Goal: Task Accomplishment & Management: Use online tool/utility

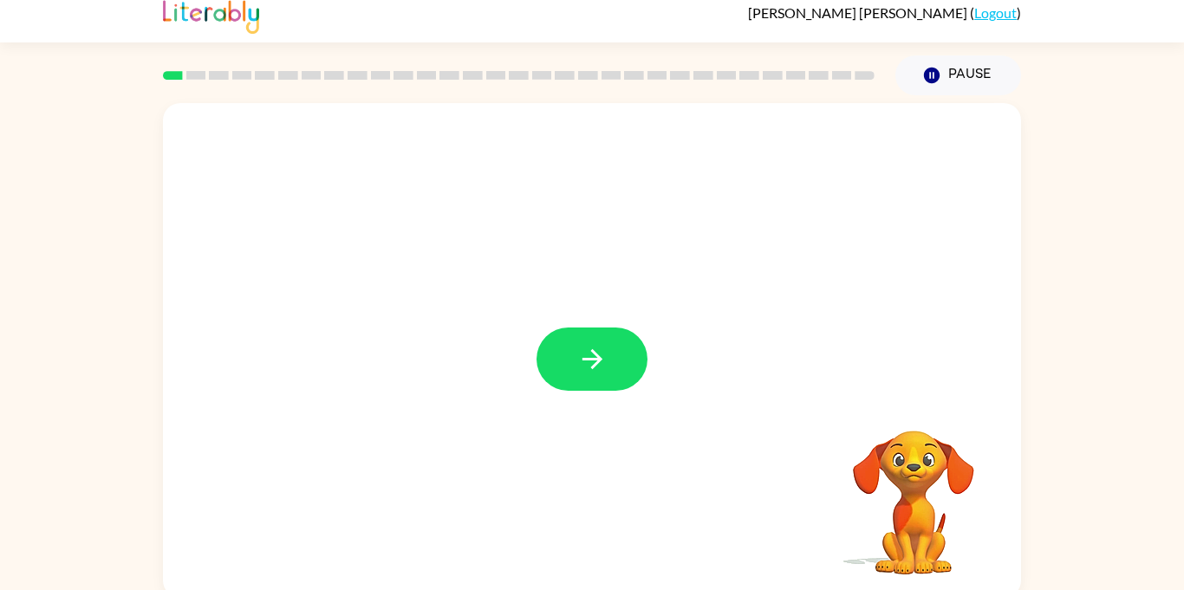
scroll to position [15, 0]
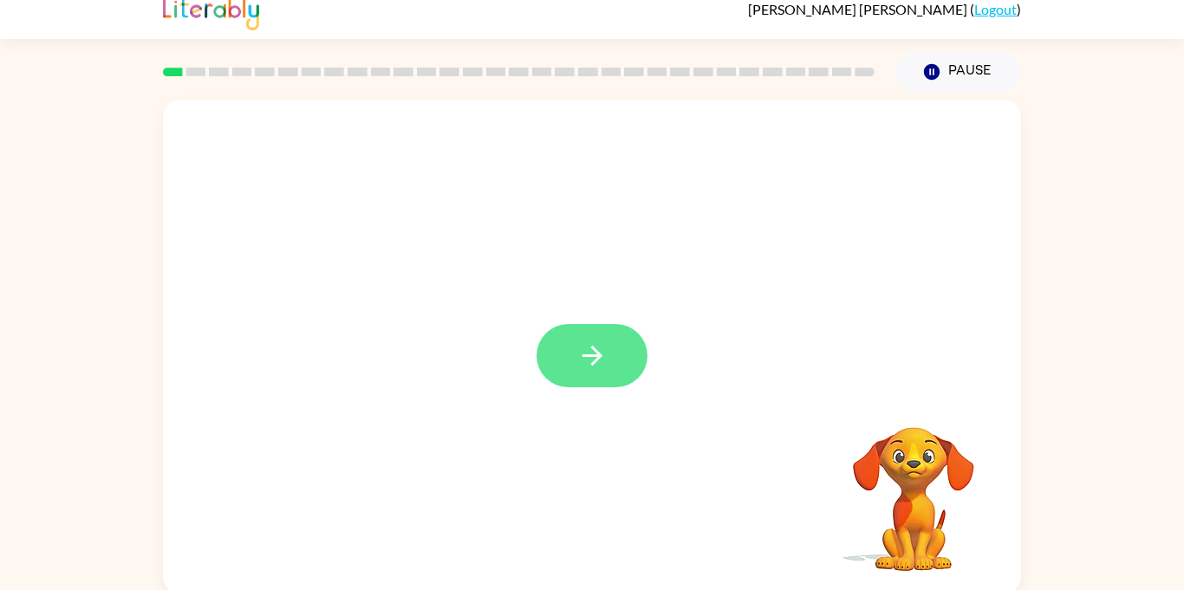
click at [608, 387] on button "button" at bounding box center [592, 355] width 111 height 63
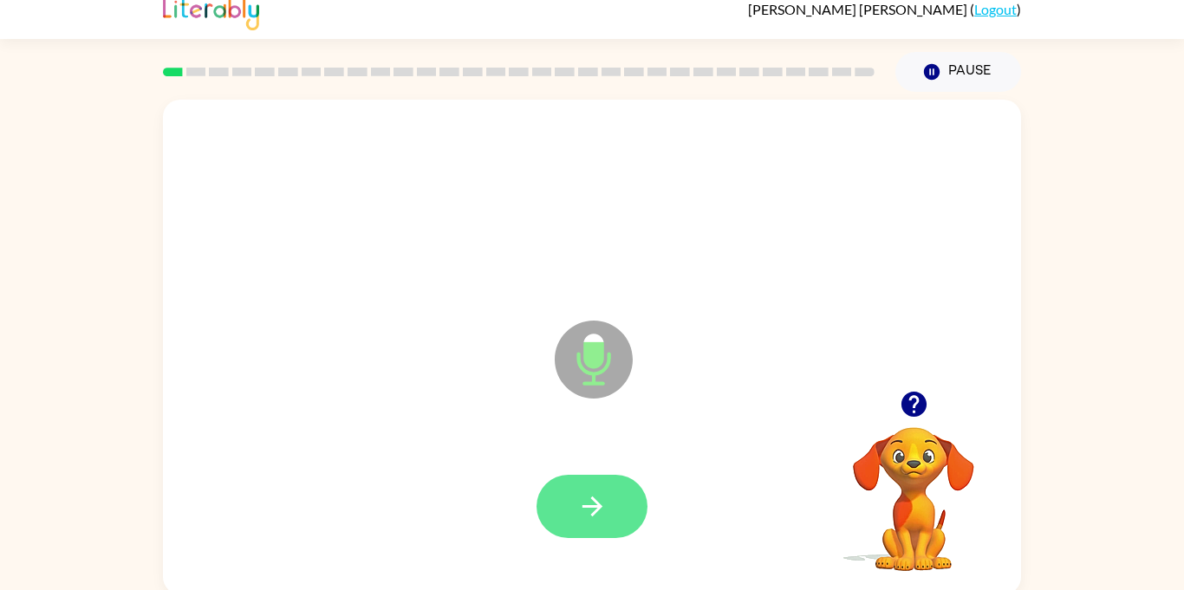
click at [593, 512] on icon "button" at bounding box center [592, 507] width 20 height 20
click at [576, 489] on div at bounding box center [592, 507] width 824 height 142
click at [578, 530] on button "button" at bounding box center [592, 506] width 111 height 63
click at [564, 486] on button "button" at bounding box center [592, 506] width 111 height 63
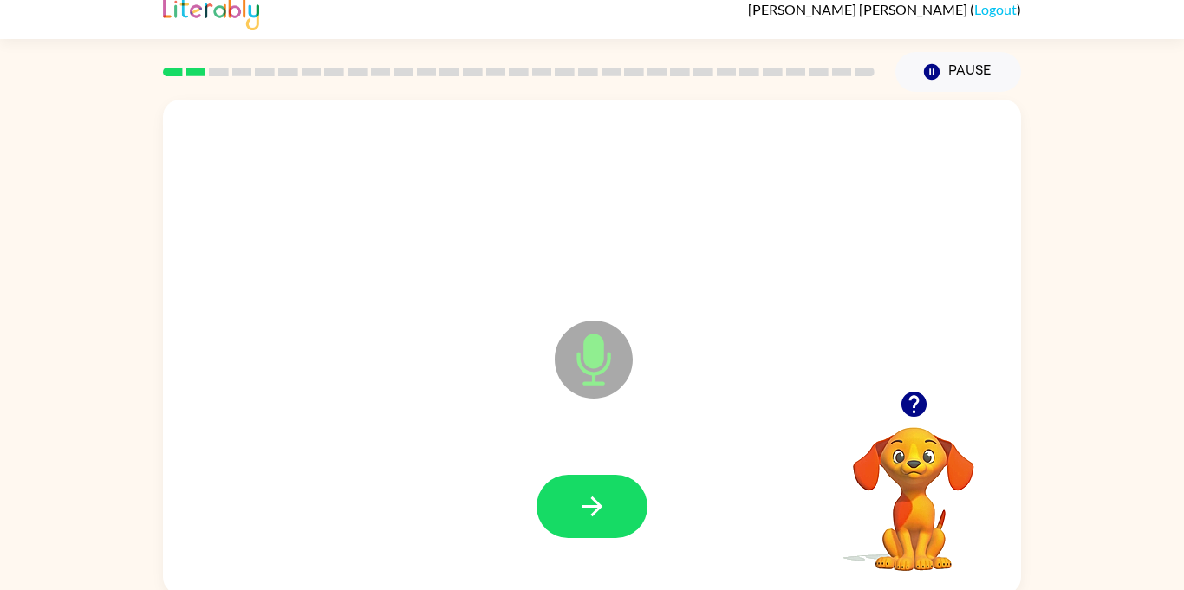
click at [565, 489] on button "button" at bounding box center [592, 506] width 111 height 63
click at [589, 500] on icon "button" at bounding box center [592, 507] width 30 height 30
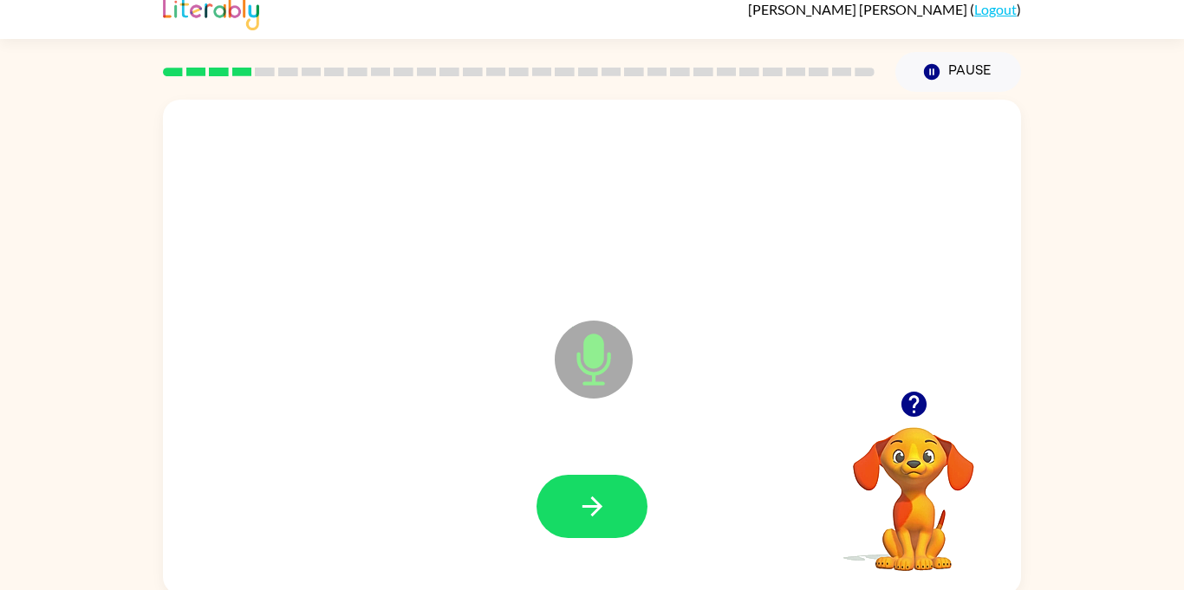
click at [589, 500] on icon "button" at bounding box center [592, 507] width 30 height 30
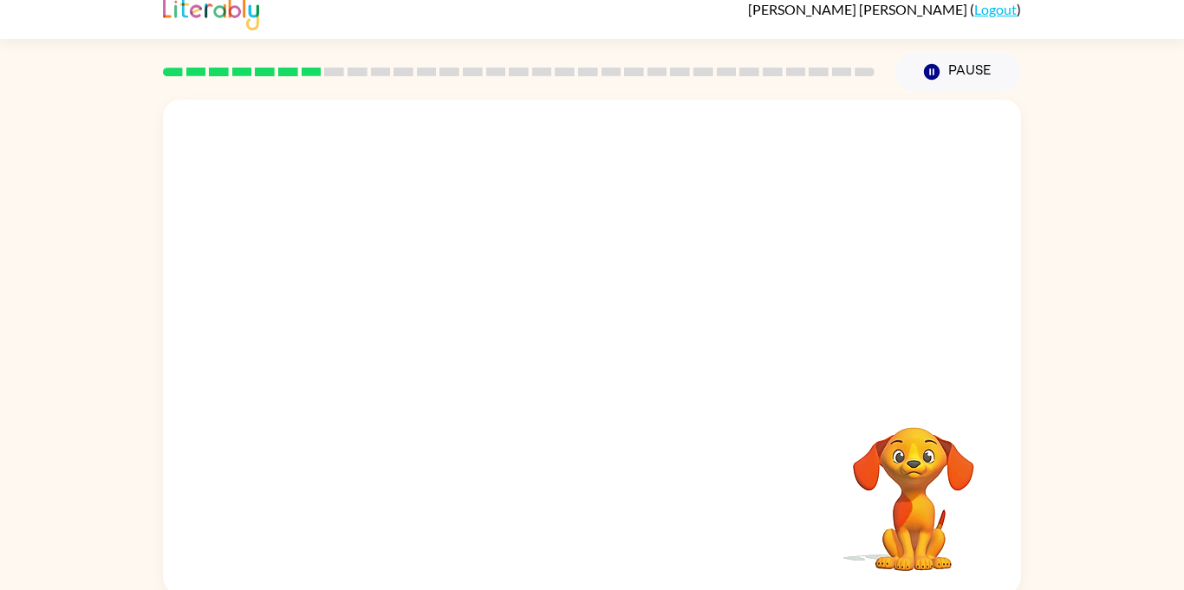
click at [589, 500] on div "Your browser must support playing .mp4 files to use Literably. Please try using…" at bounding box center [592, 347] width 858 height 495
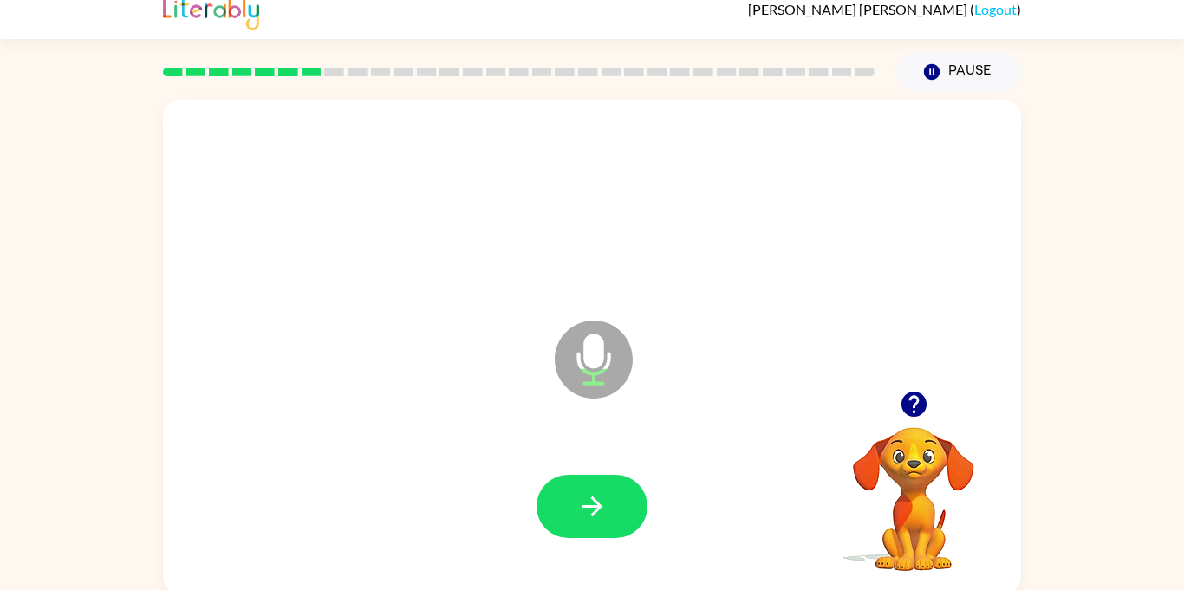
click at [589, 500] on icon "button" at bounding box center [592, 507] width 30 height 30
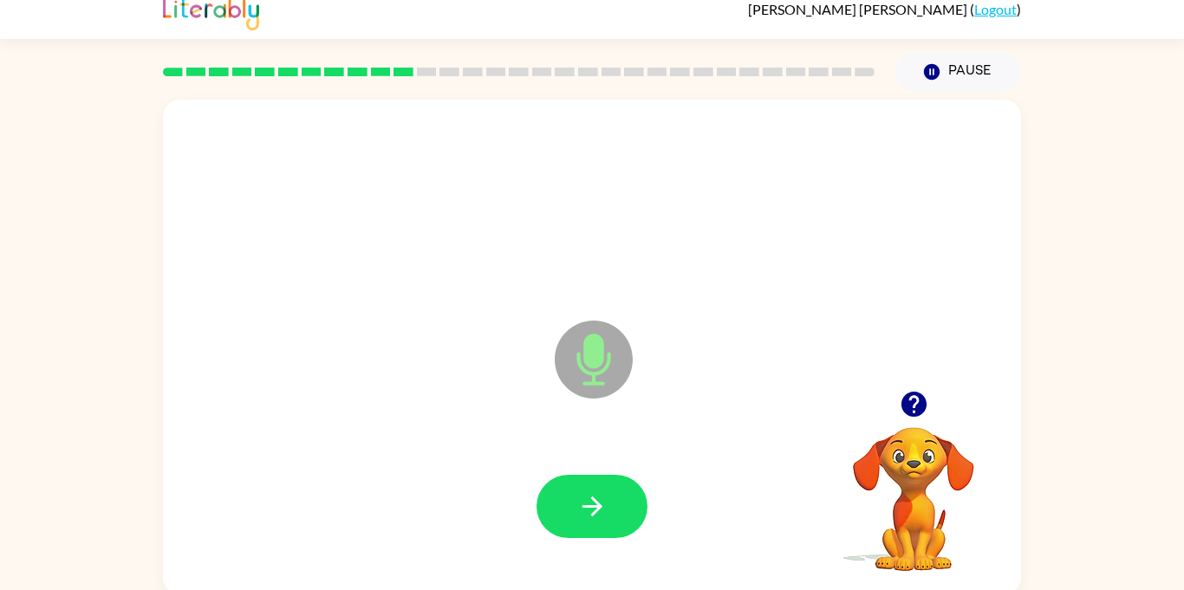
click at [589, 500] on icon "button" at bounding box center [592, 507] width 30 height 30
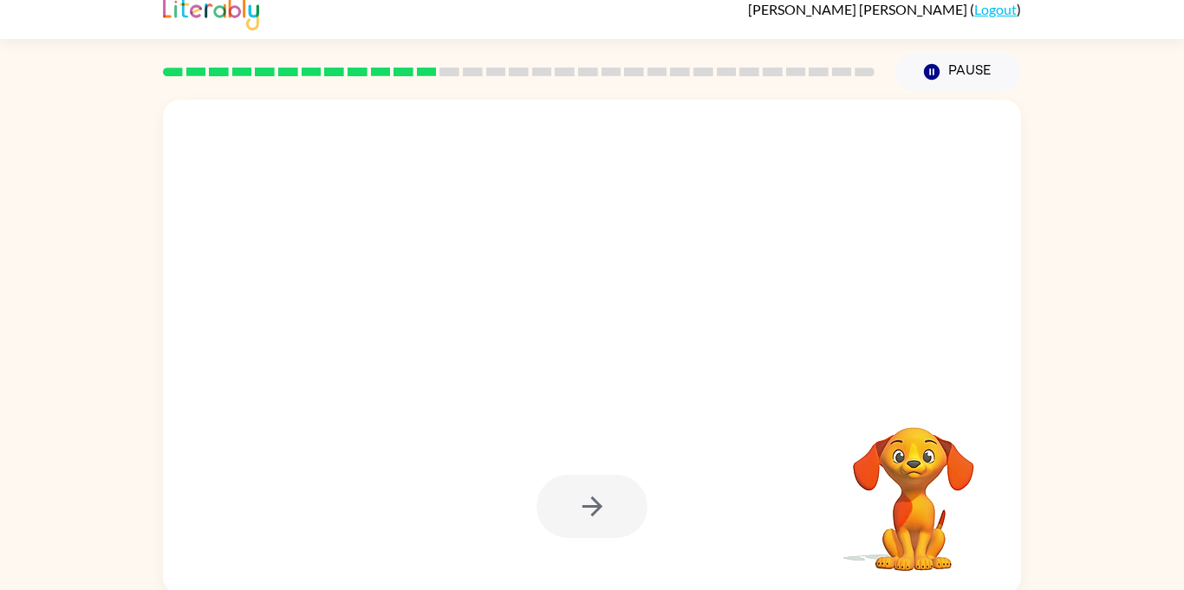
click at [589, 500] on div at bounding box center [592, 506] width 111 height 63
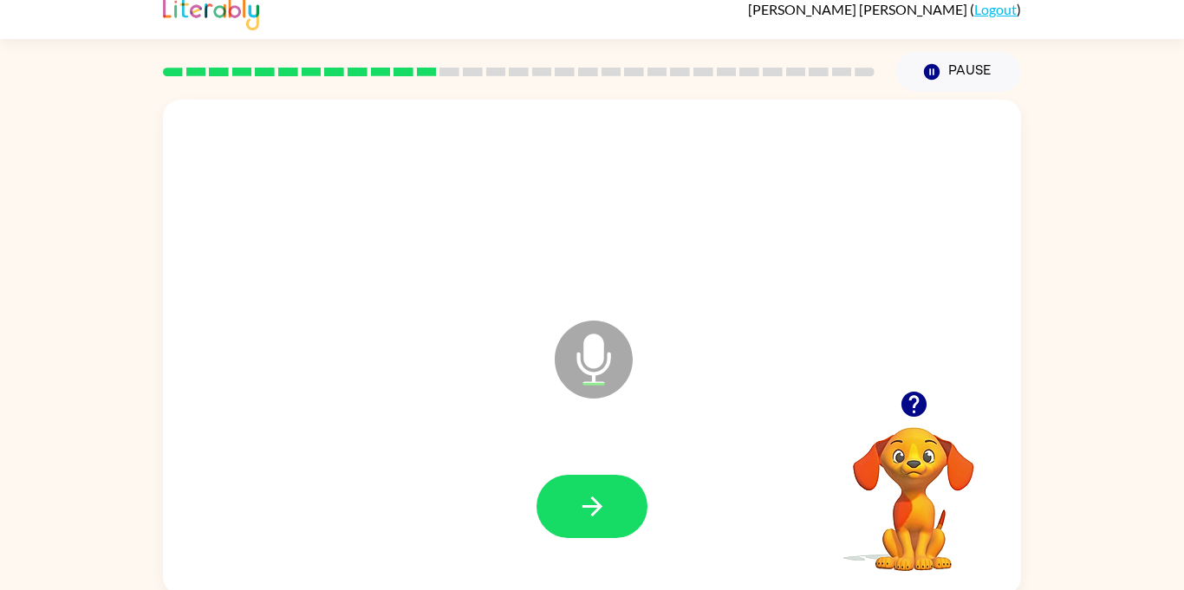
click at [589, 500] on icon "button" at bounding box center [592, 507] width 30 height 30
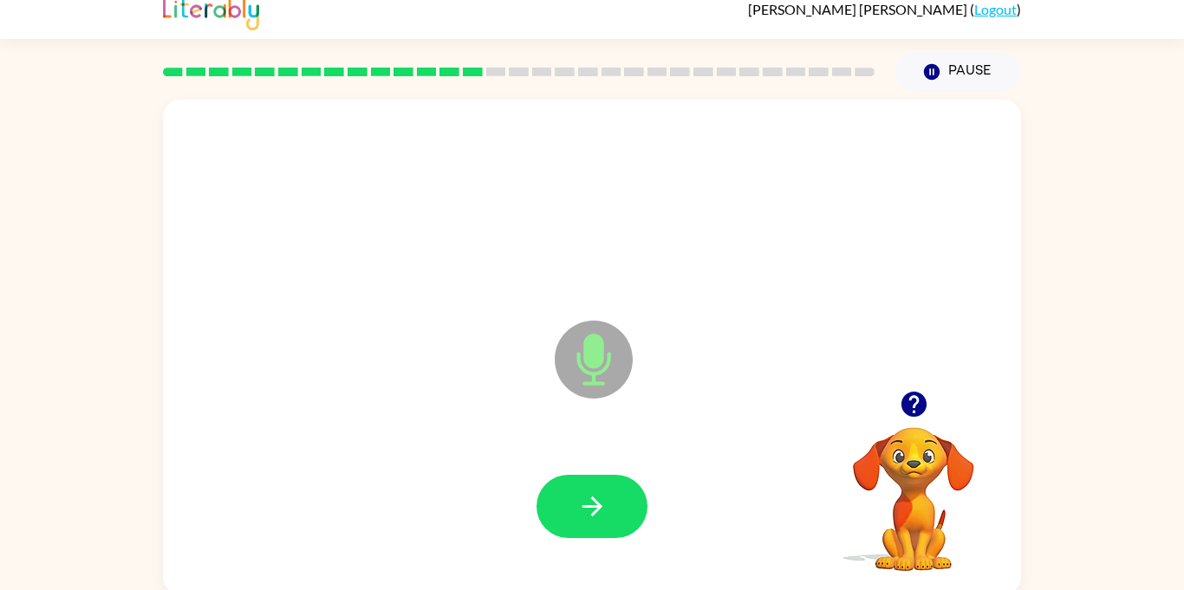
click at [686, 482] on div at bounding box center [592, 507] width 824 height 142
click at [566, 511] on button "button" at bounding box center [592, 506] width 111 height 63
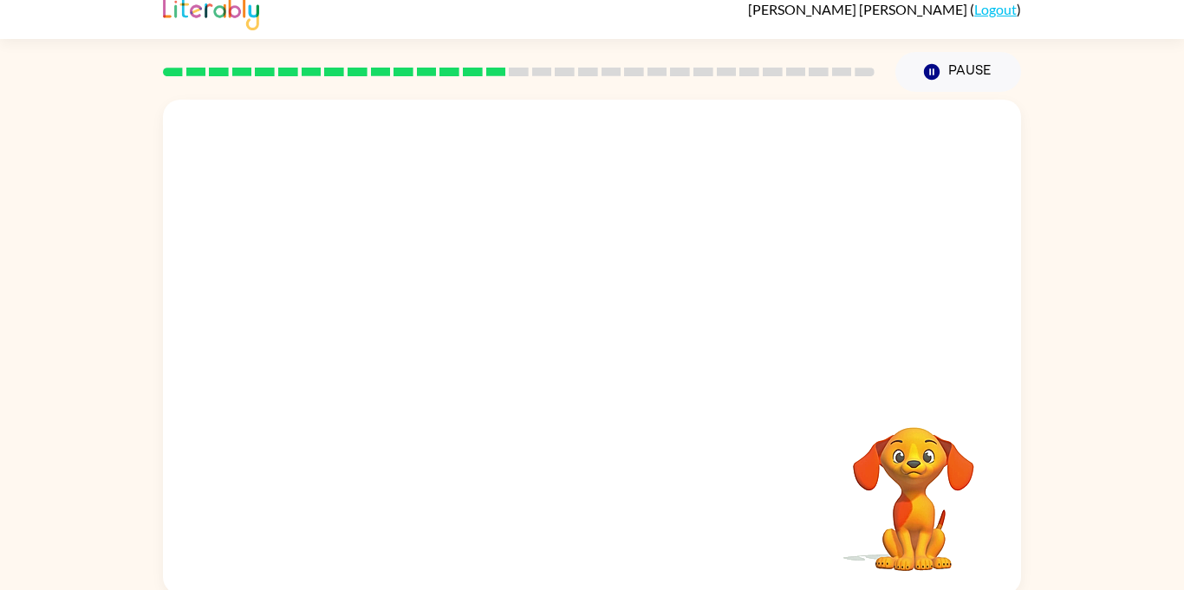
click at [566, 511] on div at bounding box center [592, 507] width 824 height 142
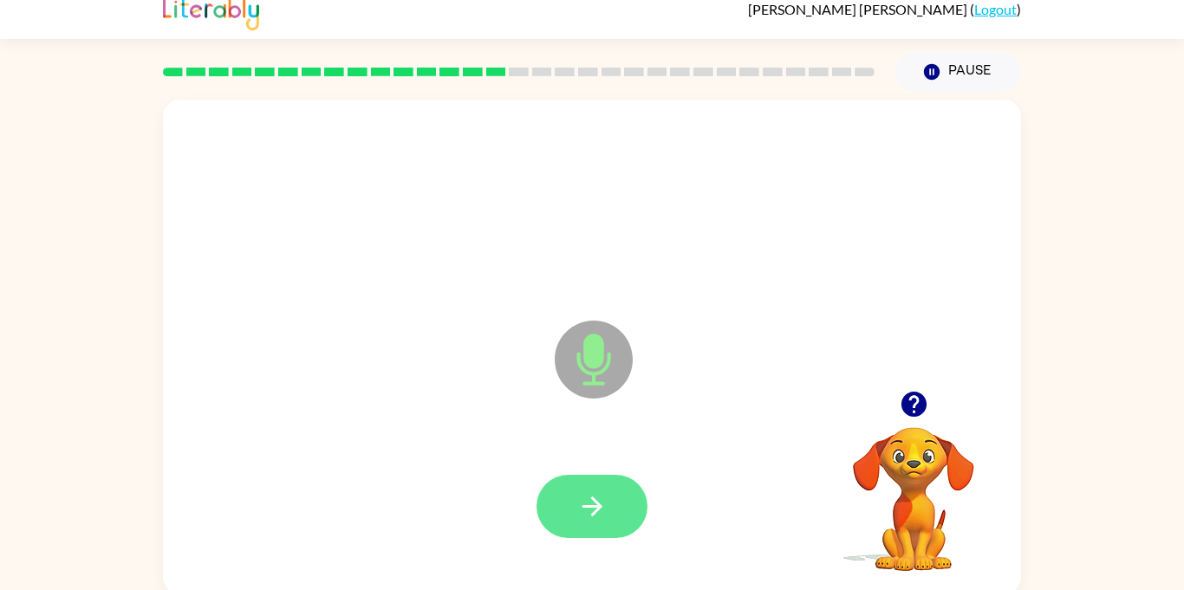
click at [580, 499] on icon "button" at bounding box center [592, 507] width 30 height 30
click at [570, 498] on button "button" at bounding box center [592, 506] width 111 height 63
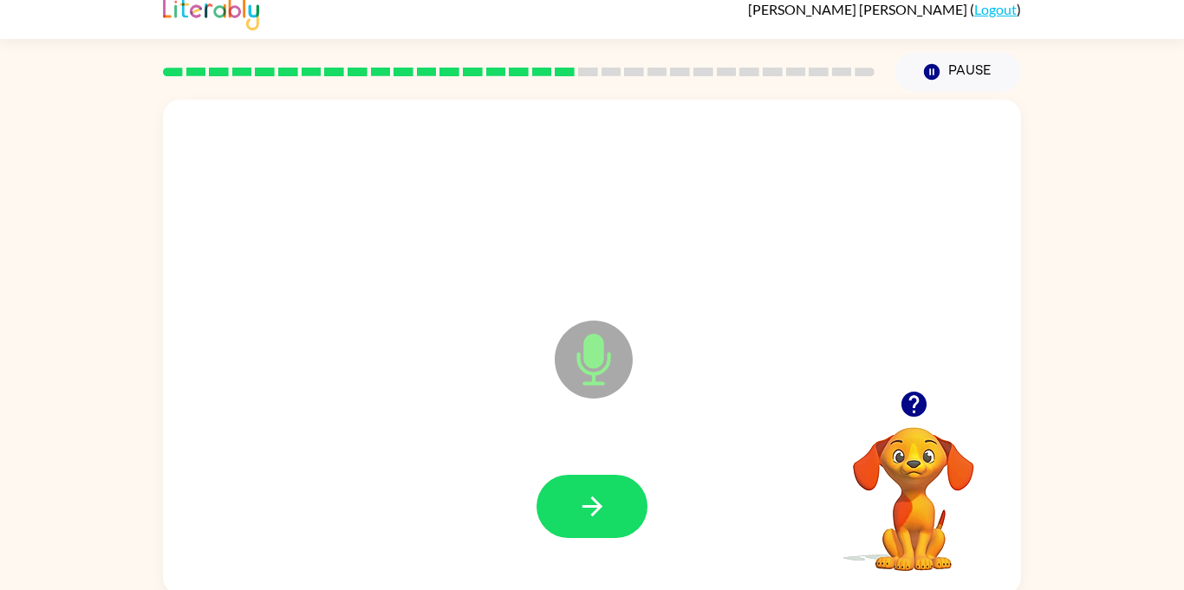
click at [570, 498] on button "button" at bounding box center [592, 506] width 111 height 63
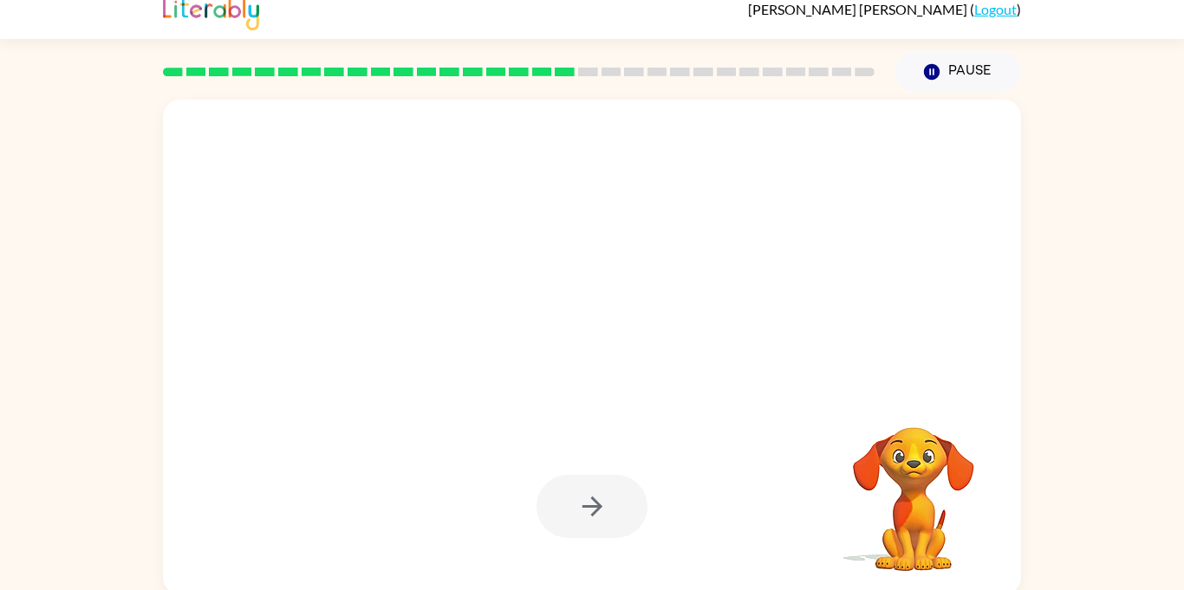
click at [1152, 485] on div "Your browser must support playing .mp4 files to use Literably. Please try using…" at bounding box center [592, 343] width 1184 height 503
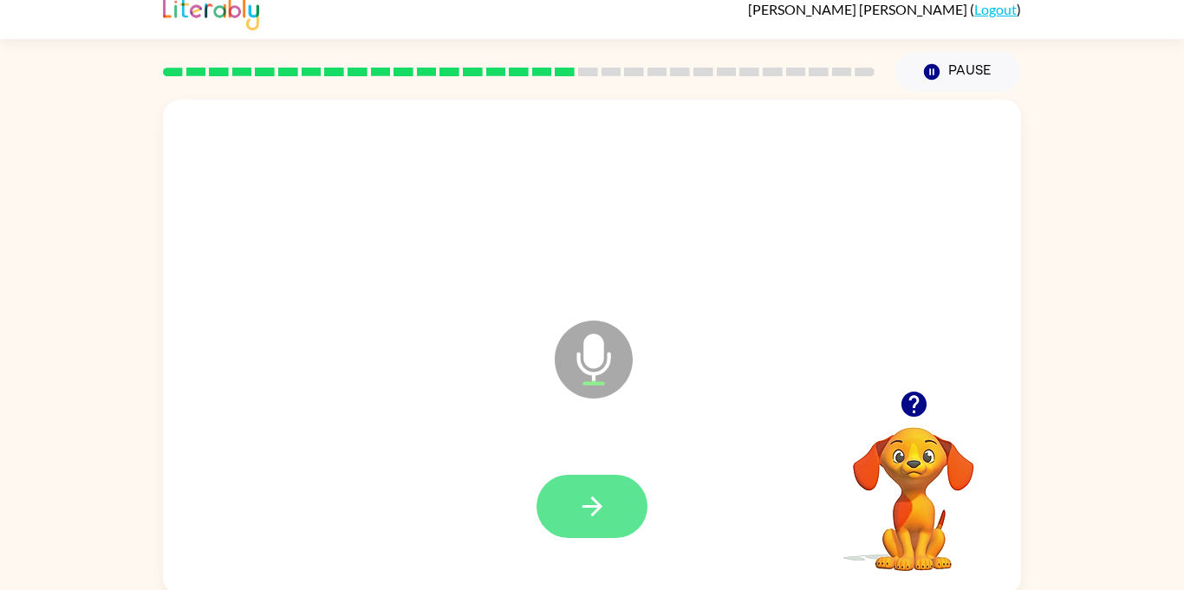
click at [544, 511] on button "button" at bounding box center [592, 506] width 111 height 63
click at [1163, 30] on div "[PERSON_NAME] ( Logout )" at bounding box center [592, 12] width 1184 height 54
click at [638, 504] on button "button" at bounding box center [592, 506] width 111 height 63
click at [556, 514] on button "button" at bounding box center [592, 506] width 111 height 63
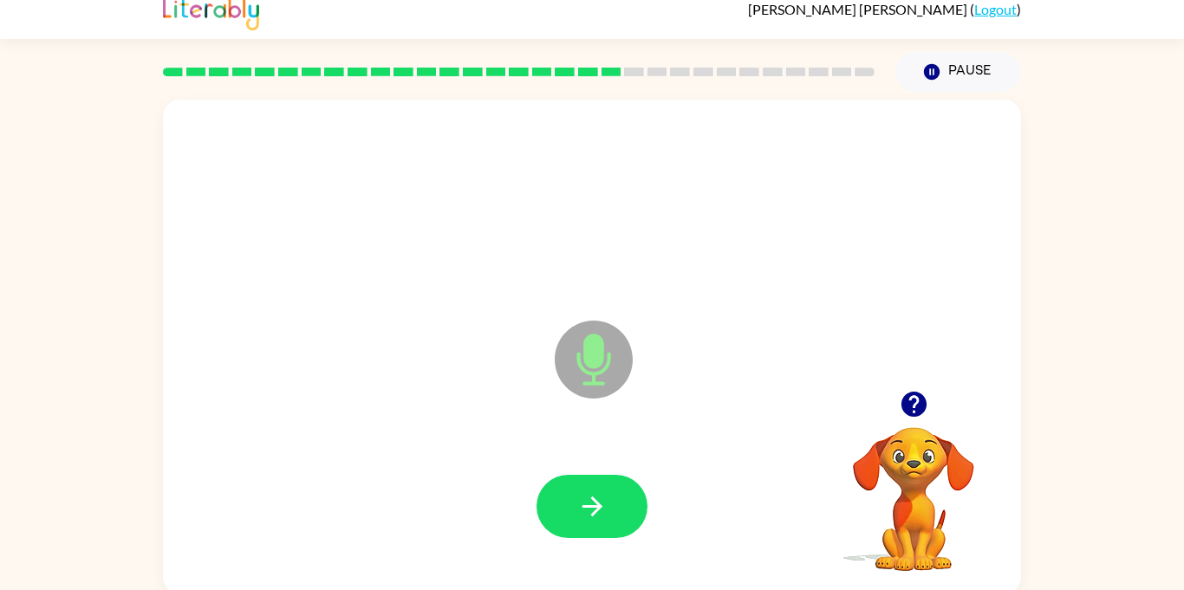
click at [556, 514] on button "button" at bounding box center [592, 506] width 111 height 63
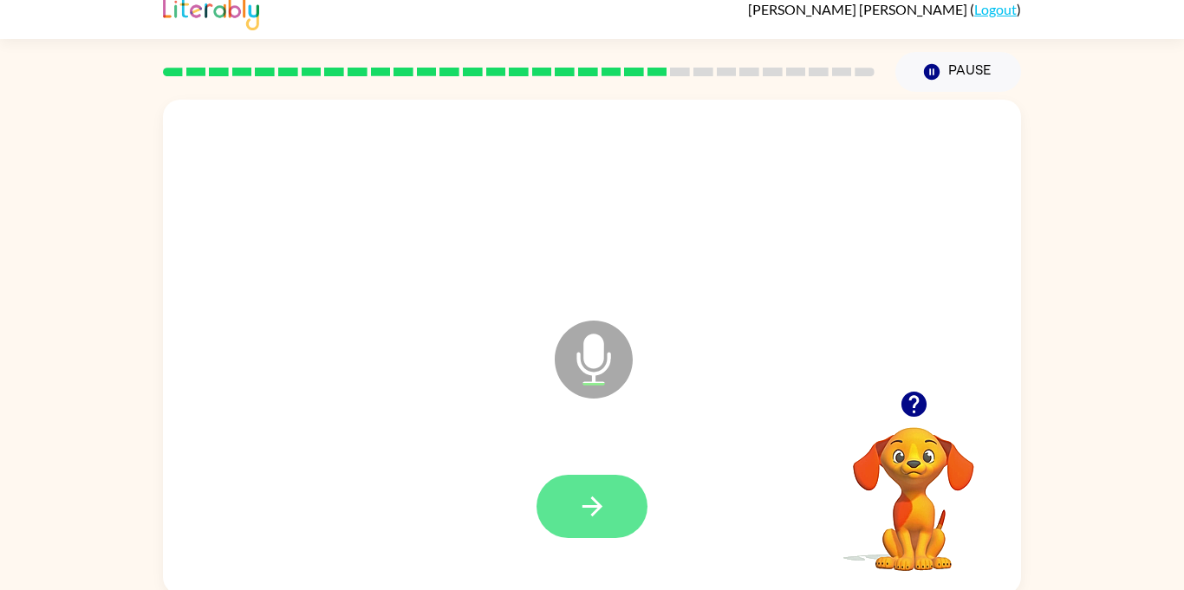
click at [570, 491] on button "button" at bounding box center [592, 506] width 111 height 63
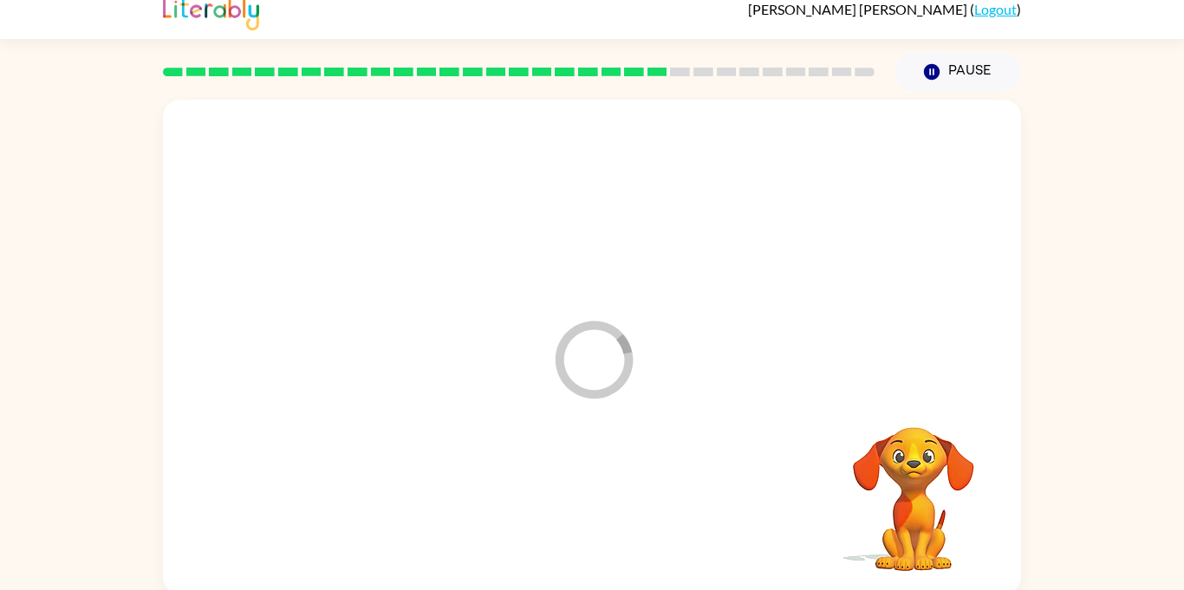
click at [570, 491] on div at bounding box center [592, 507] width 824 height 142
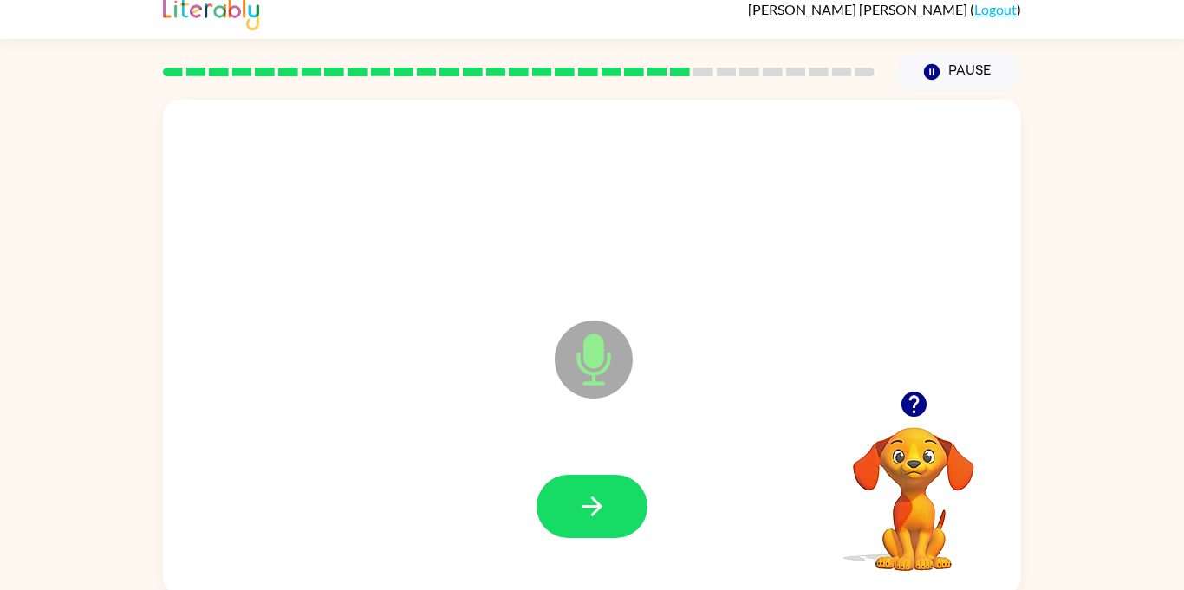
click at [570, 491] on button "button" at bounding box center [592, 506] width 111 height 63
click at [506, 491] on div at bounding box center [592, 507] width 824 height 142
click at [561, 494] on button "button" at bounding box center [592, 506] width 111 height 63
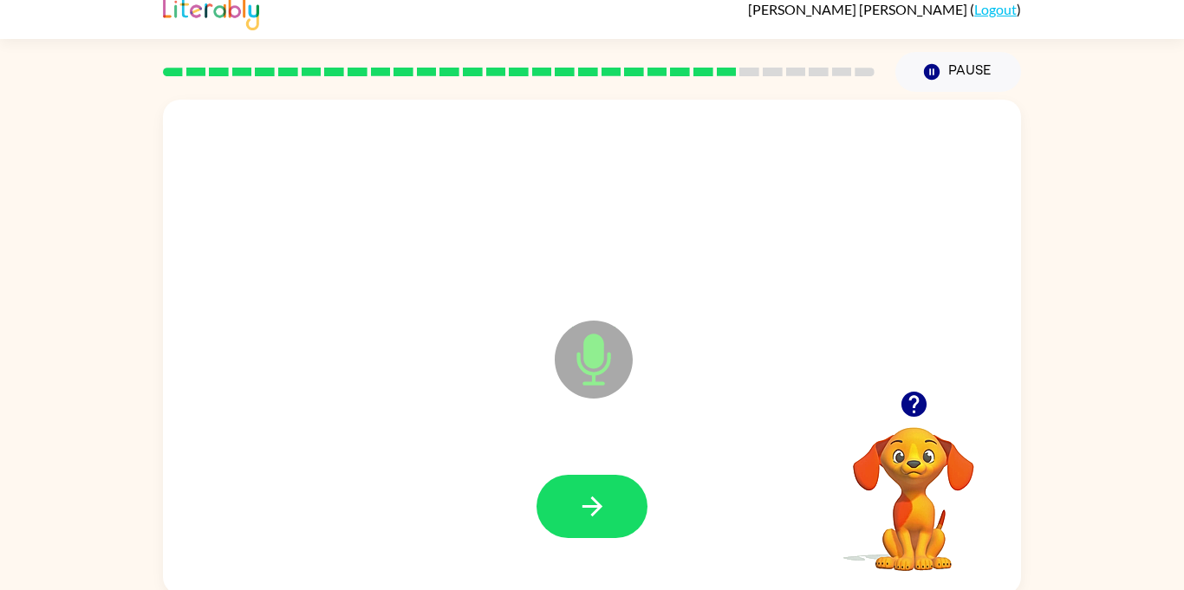
click at [561, 494] on button "button" at bounding box center [592, 506] width 111 height 63
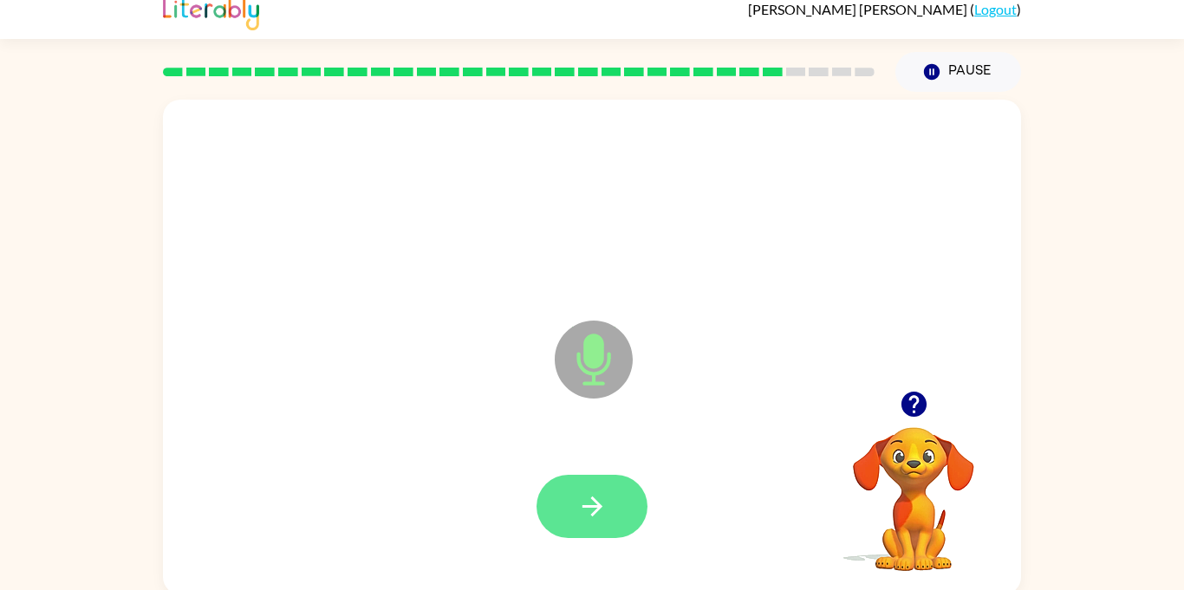
click at [563, 506] on button "button" at bounding box center [592, 506] width 111 height 63
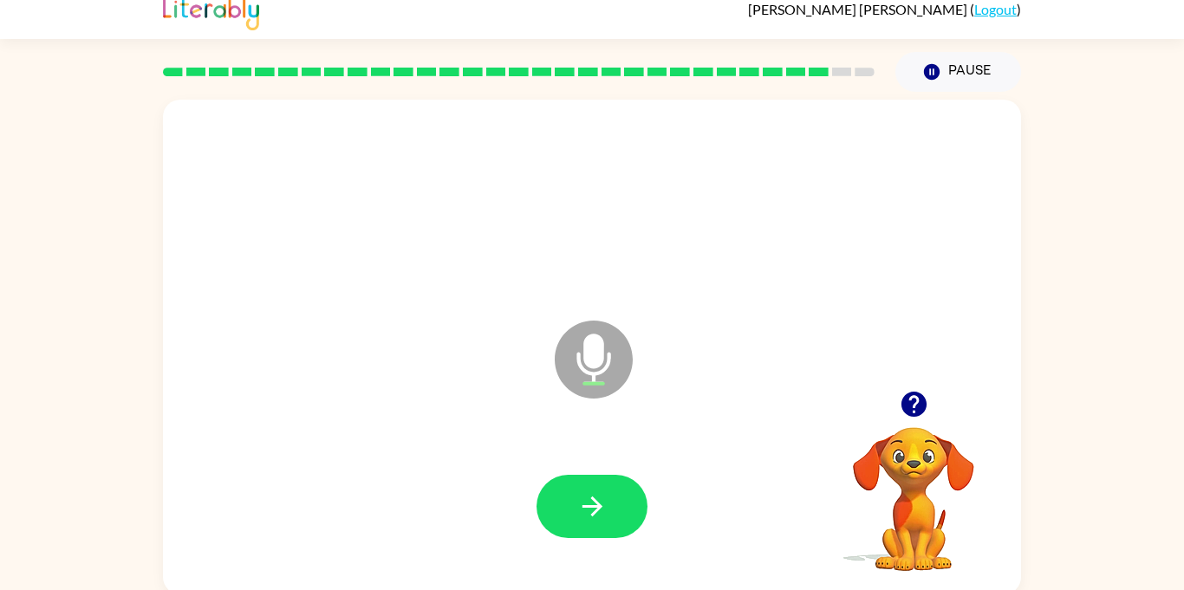
click at [563, 506] on button "button" at bounding box center [592, 506] width 111 height 63
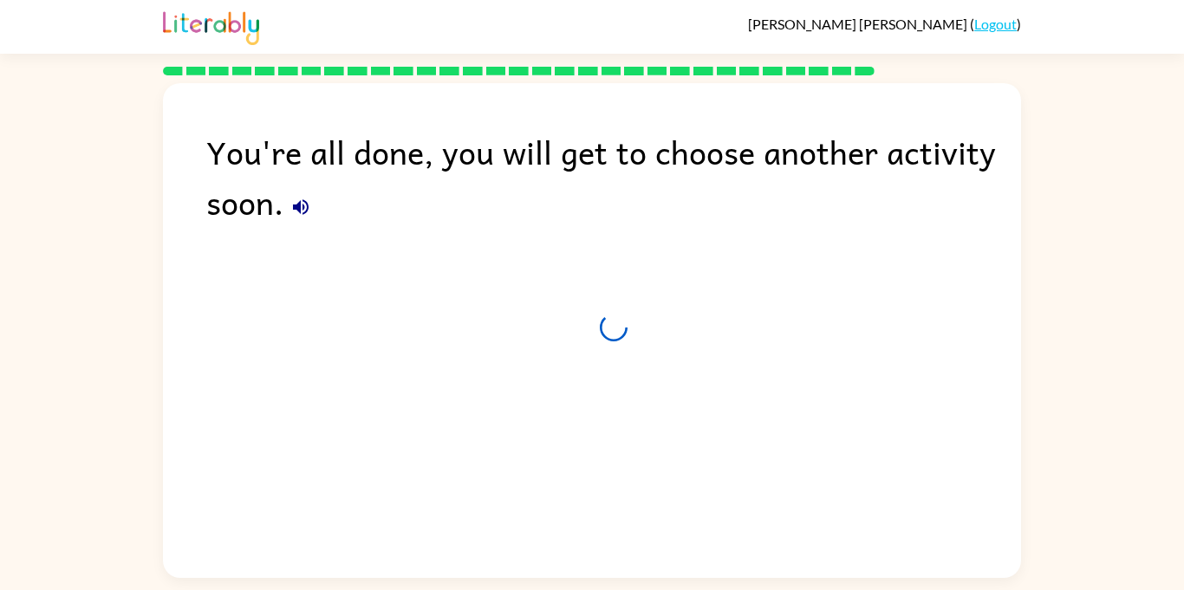
scroll to position [0, 0]
